Goal: Transaction & Acquisition: Subscribe to service/newsletter

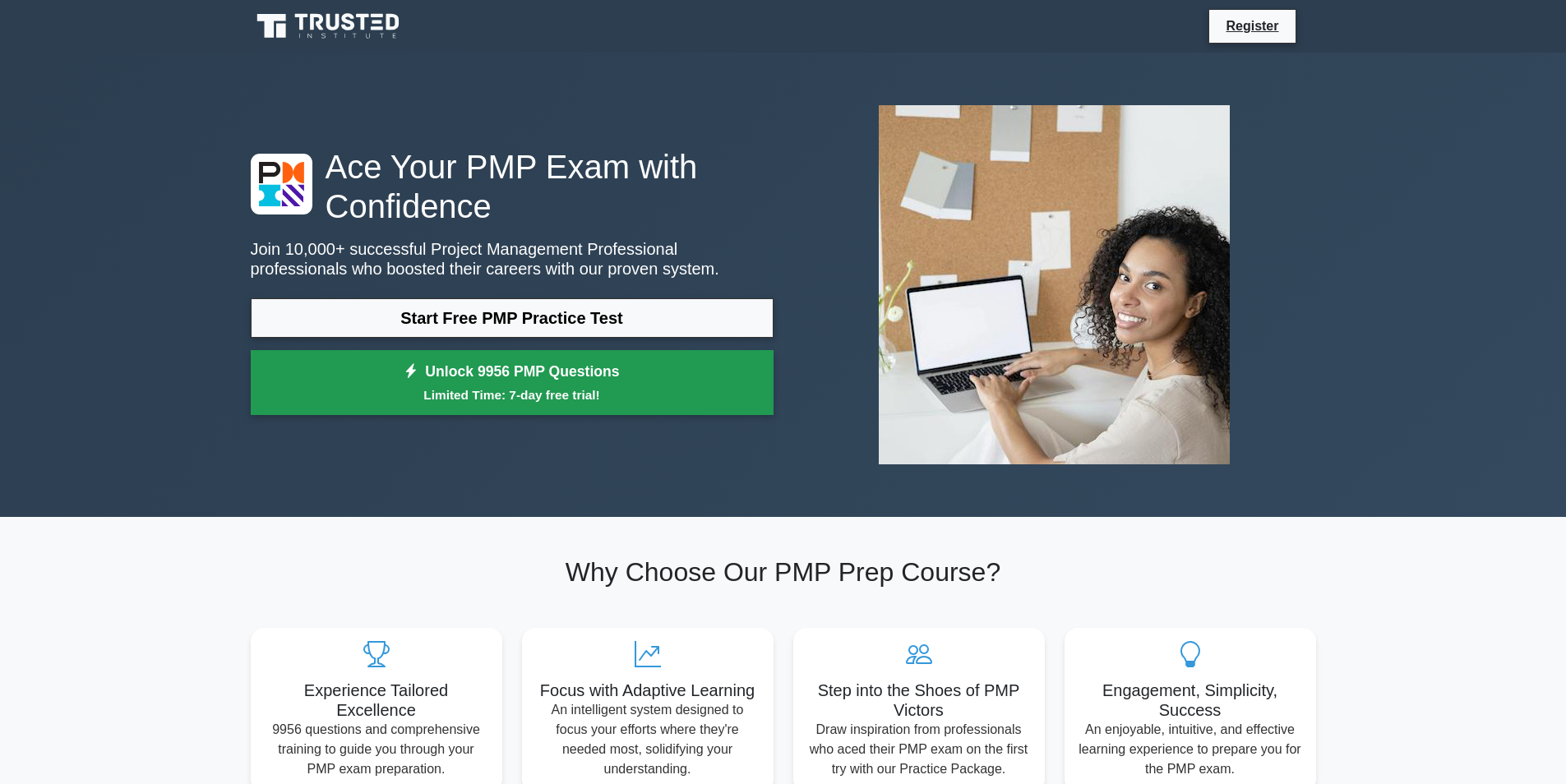
click at [325, 398] on small "Limited Time: 7-day free trial!" at bounding box center [511, 395] width 482 height 19
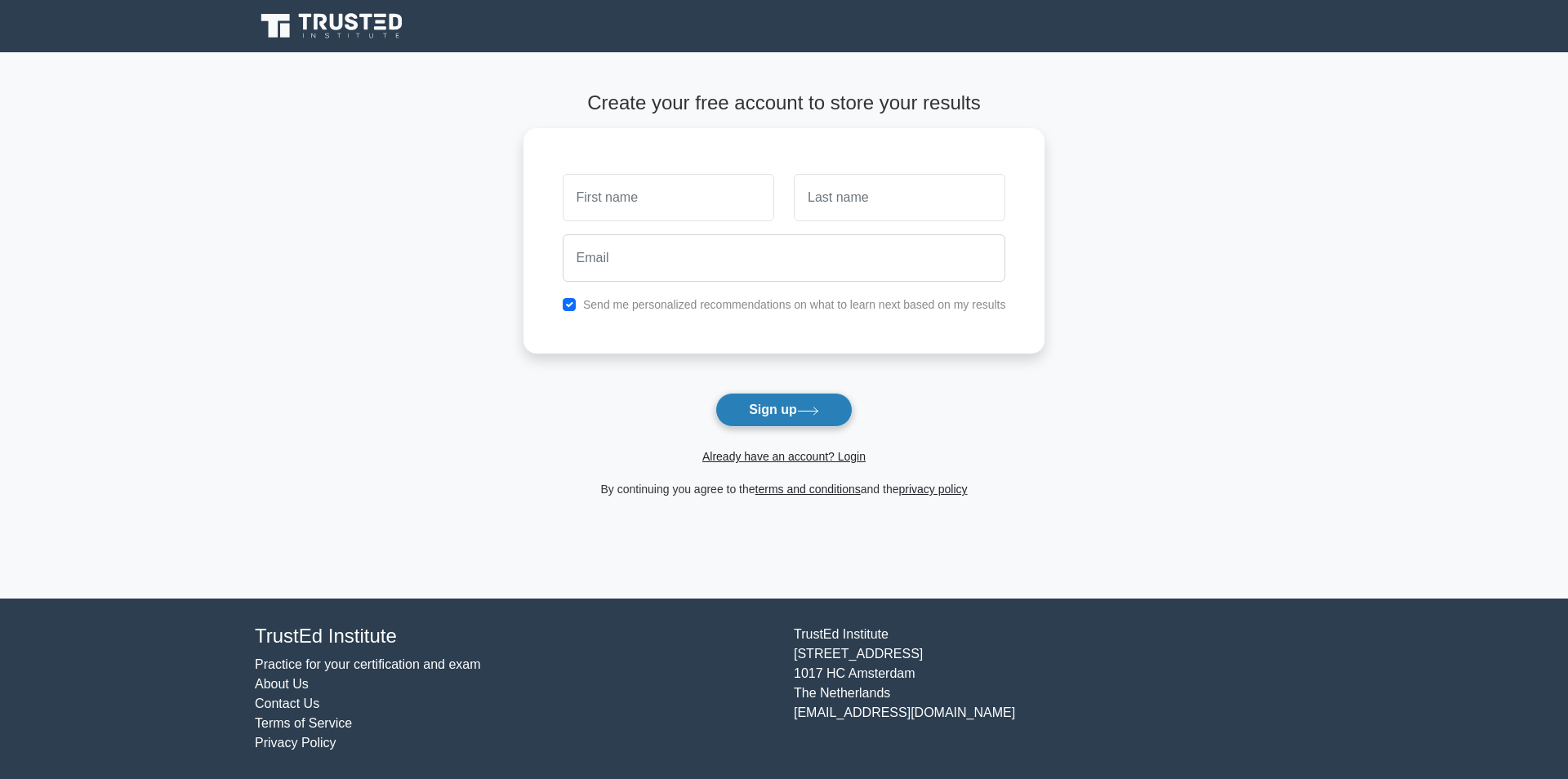
click at [722, 409] on button "Sign up" at bounding box center [784, 410] width 137 height 34
click at [850, 406] on button "Sign up" at bounding box center [784, 410] width 137 height 34
click at [738, 420] on button "Sign up" at bounding box center [784, 410] width 137 height 34
